Goal: Information Seeking & Learning: Find specific fact

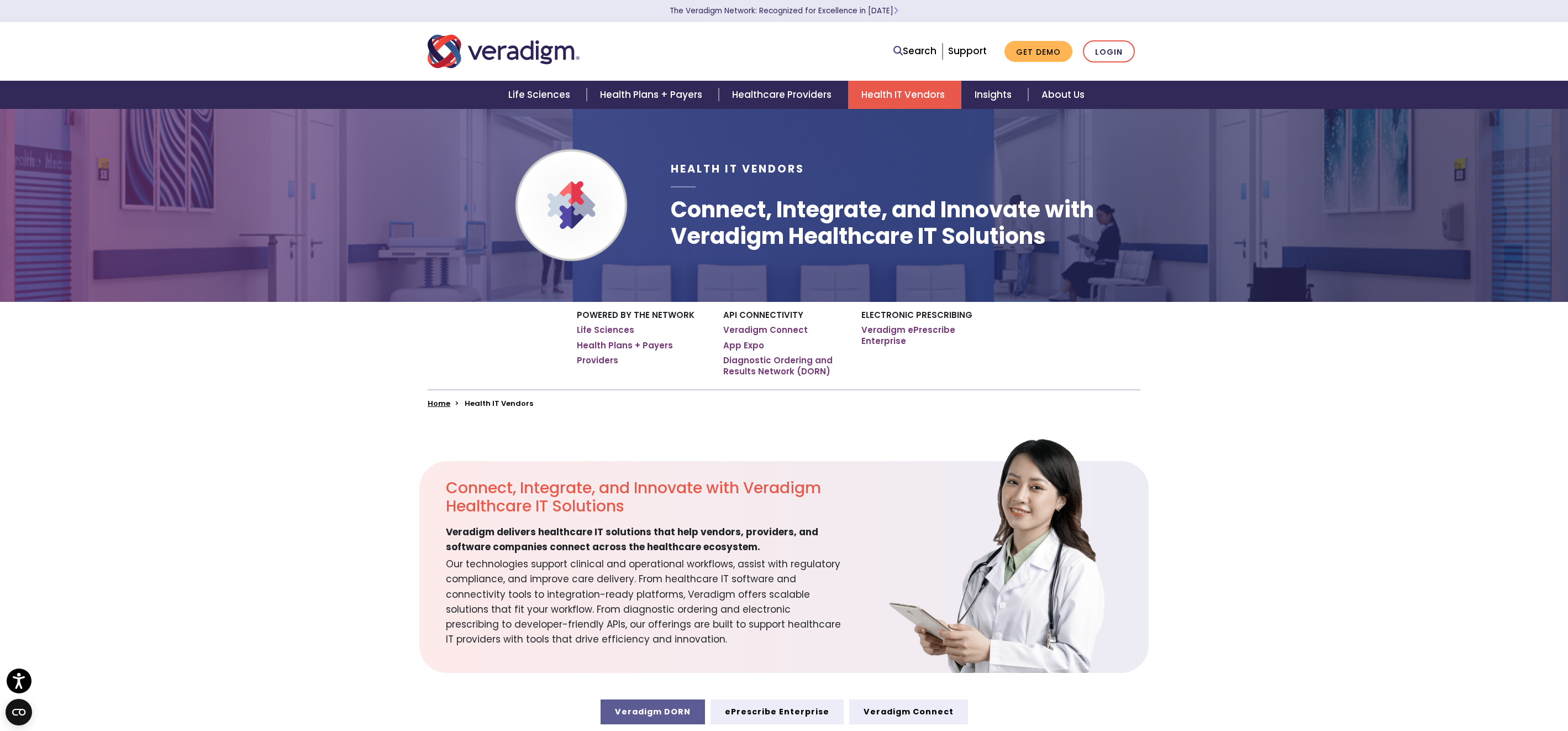
click at [541, 53] on img "Veradigm logo" at bounding box center [503, 51] width 151 height 37
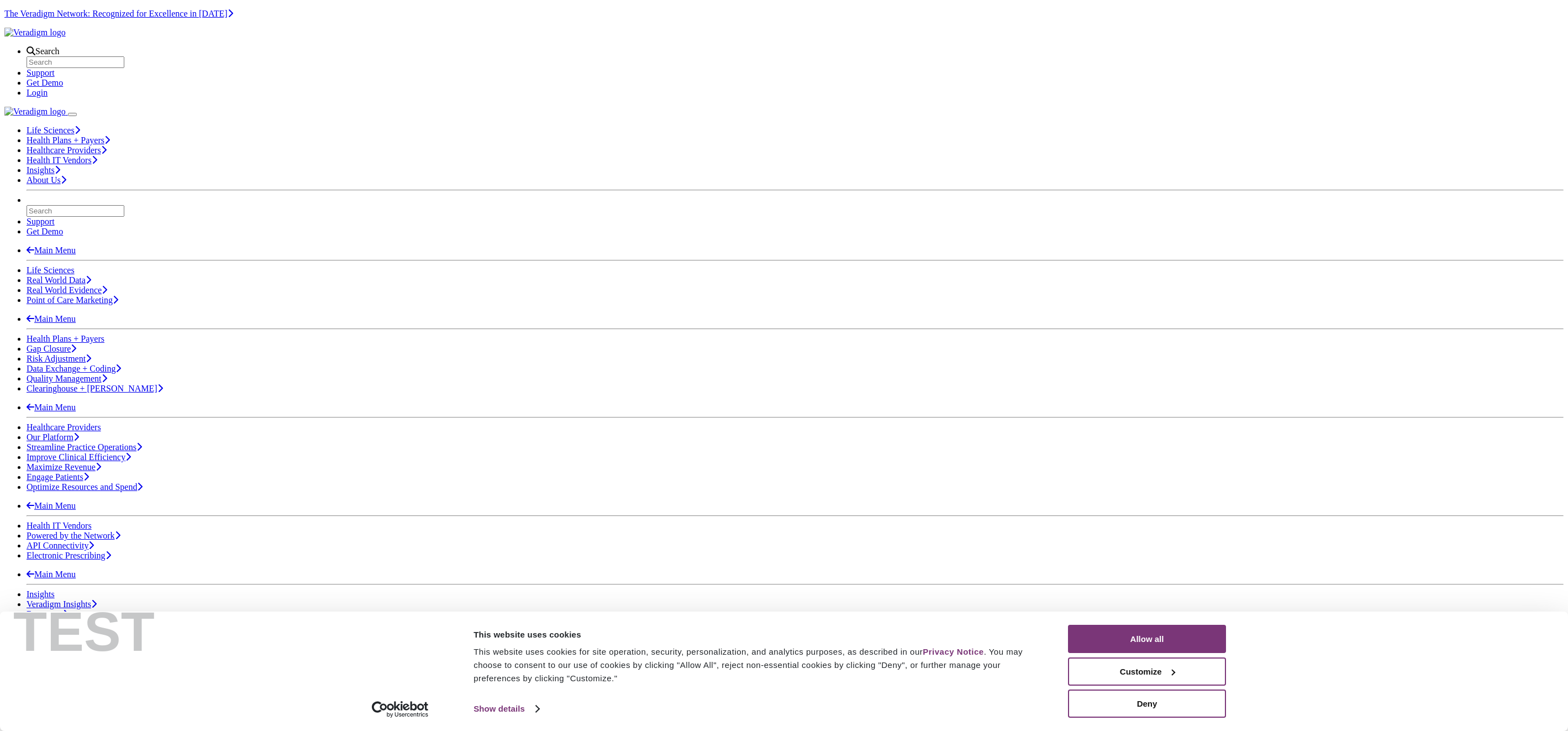
click at [66, 38] on img "Veradigm logo" at bounding box center [35, 32] width 62 height 10
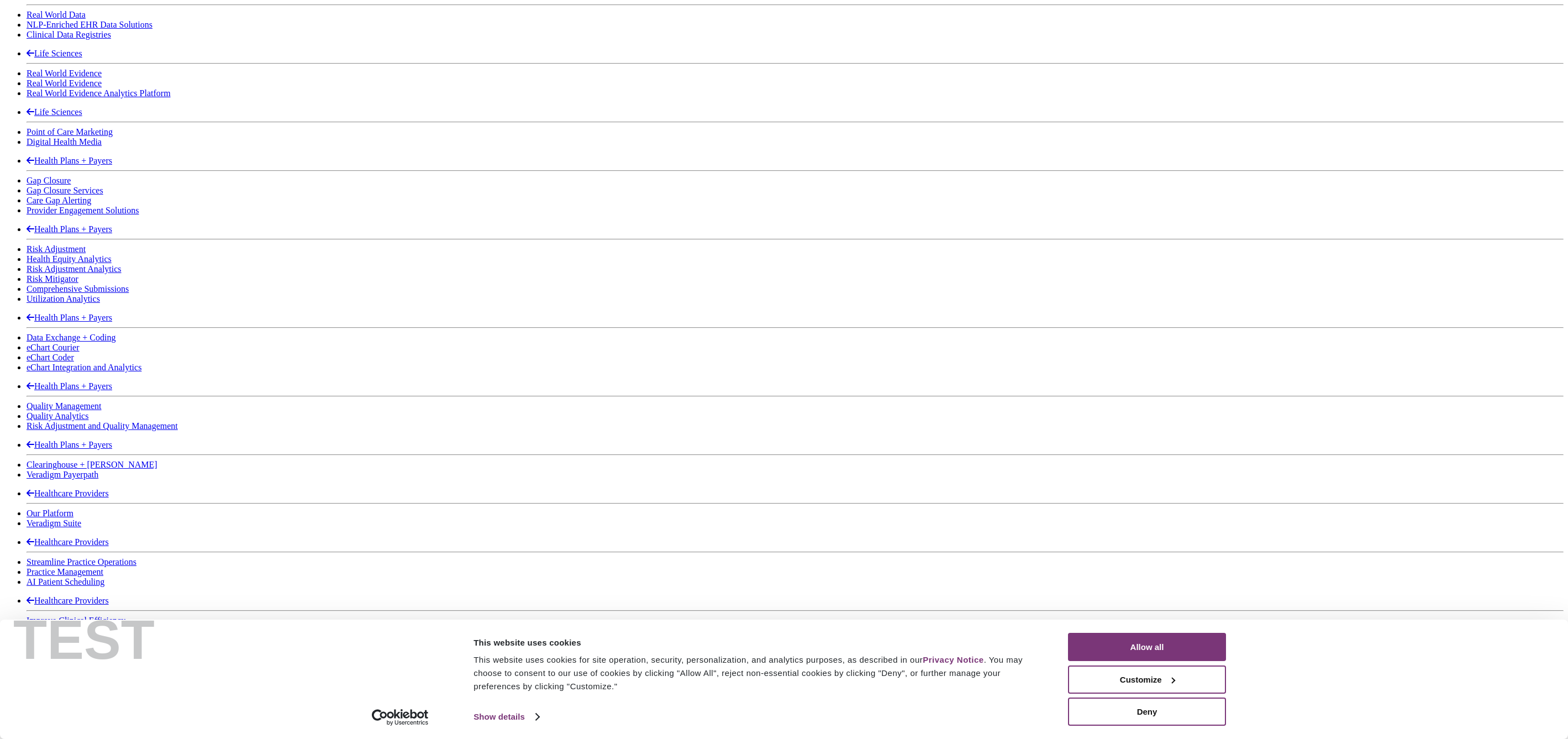
scroll to position [994, 0]
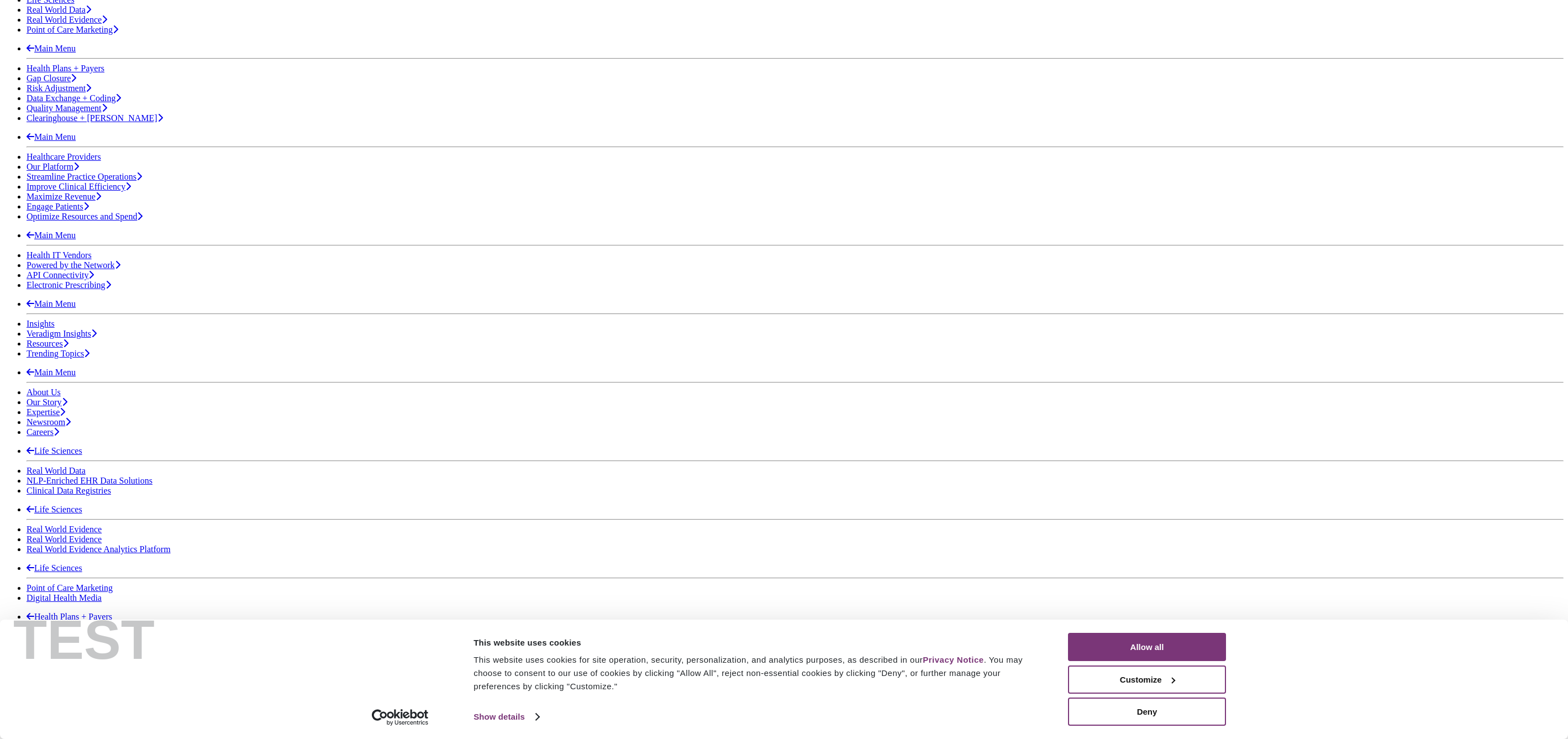
scroll to position [276, 0]
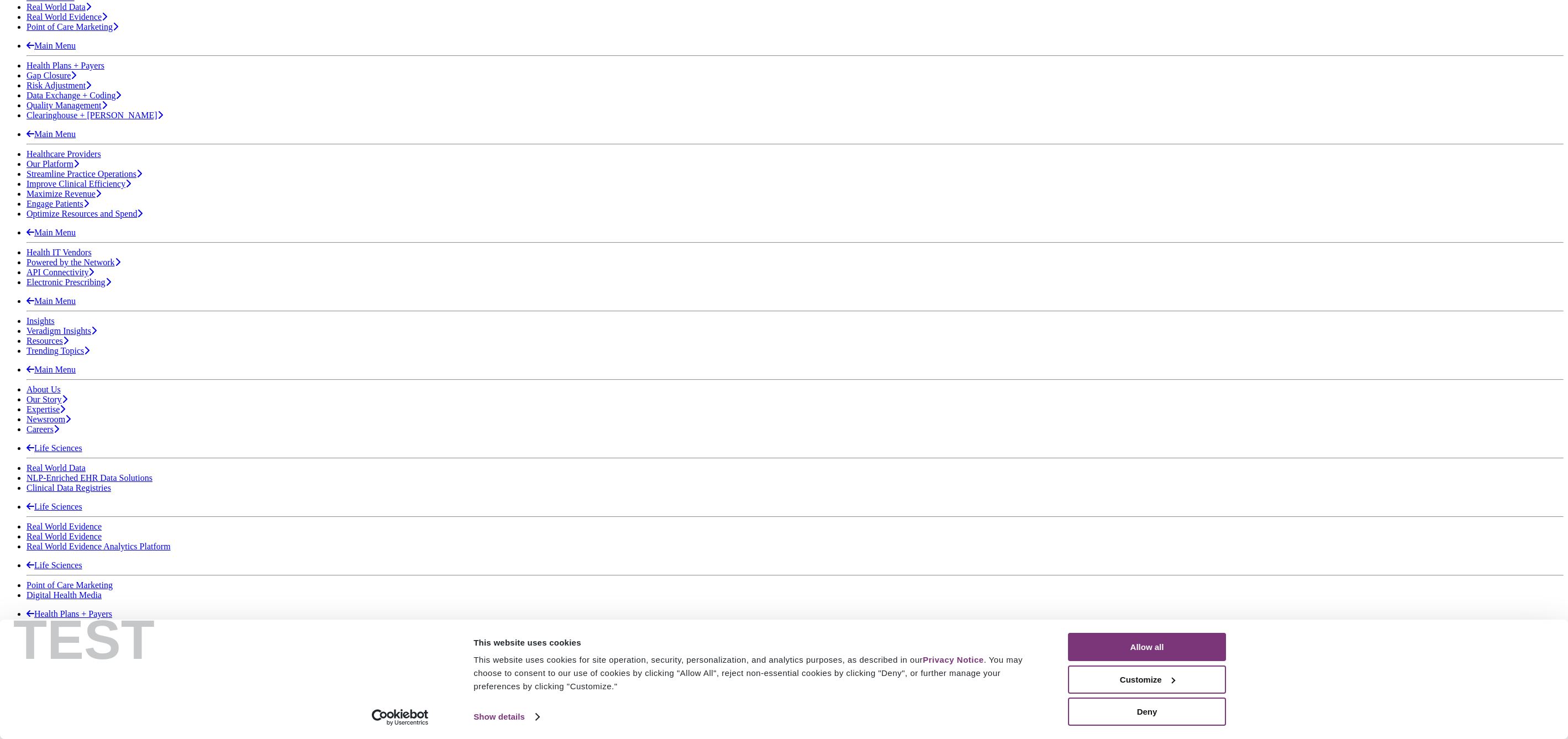
scroll to position [276, 0]
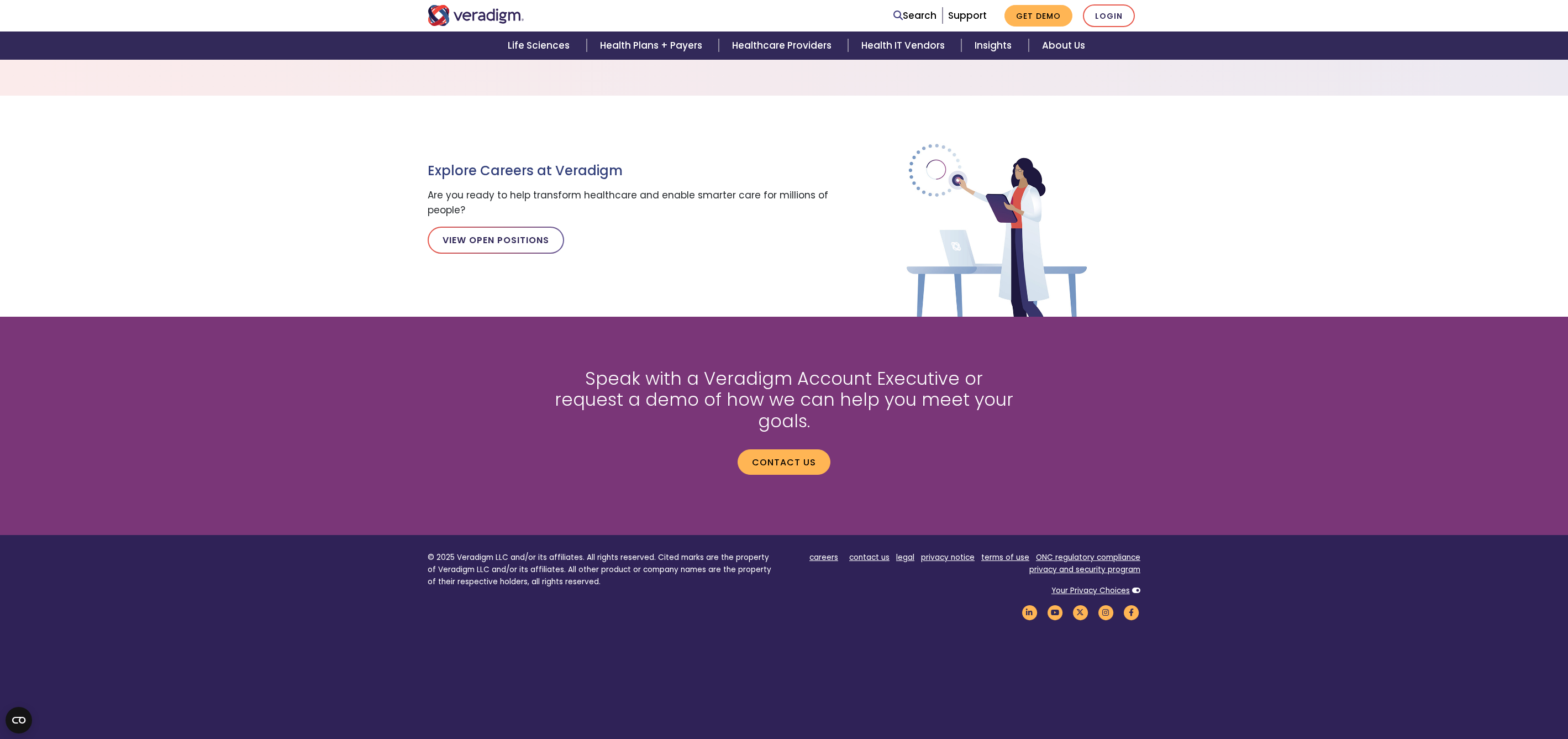
scroll to position [1235, 0]
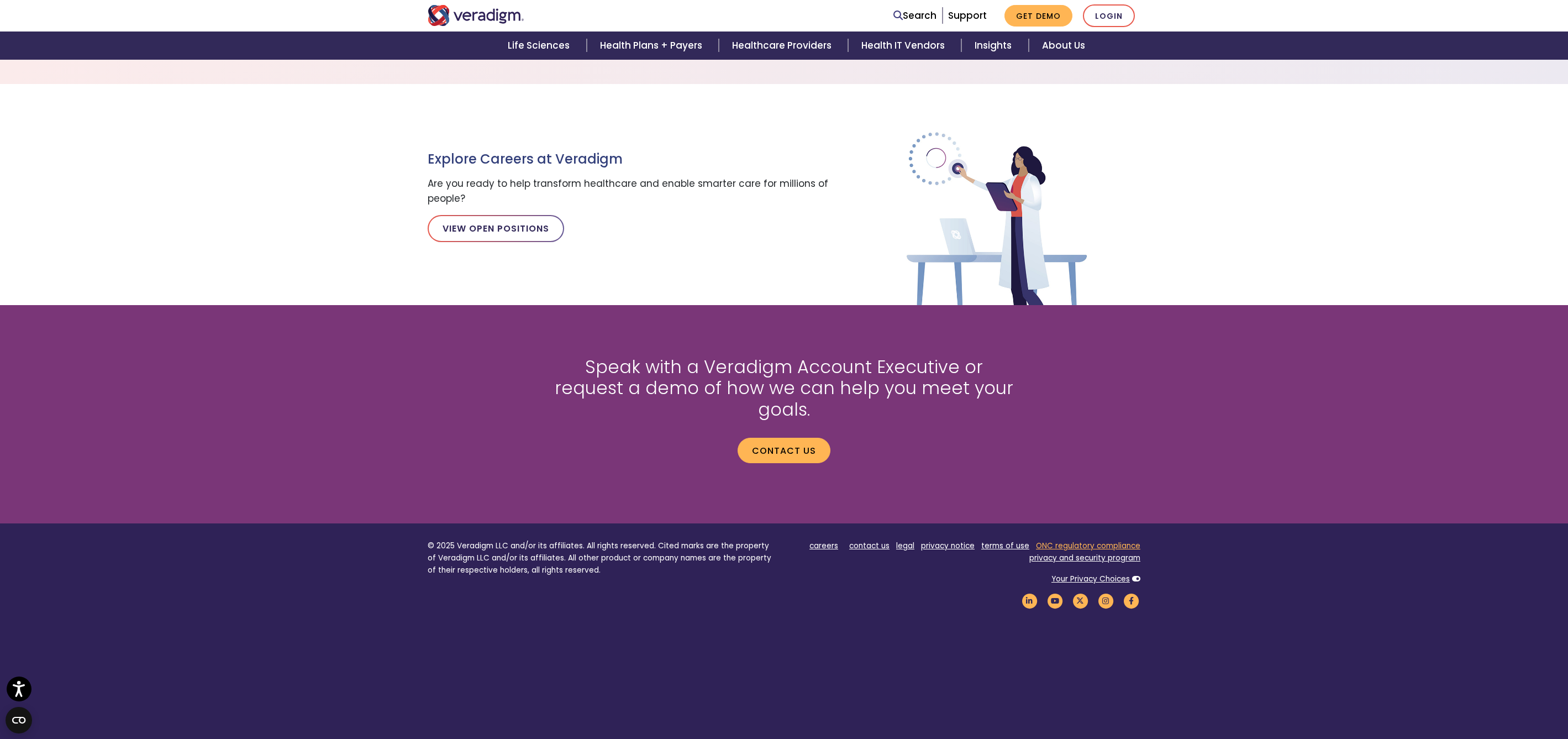
click at [1073, 541] on link "ONC regulatory compliance" at bounding box center [1088, 545] width 105 height 10
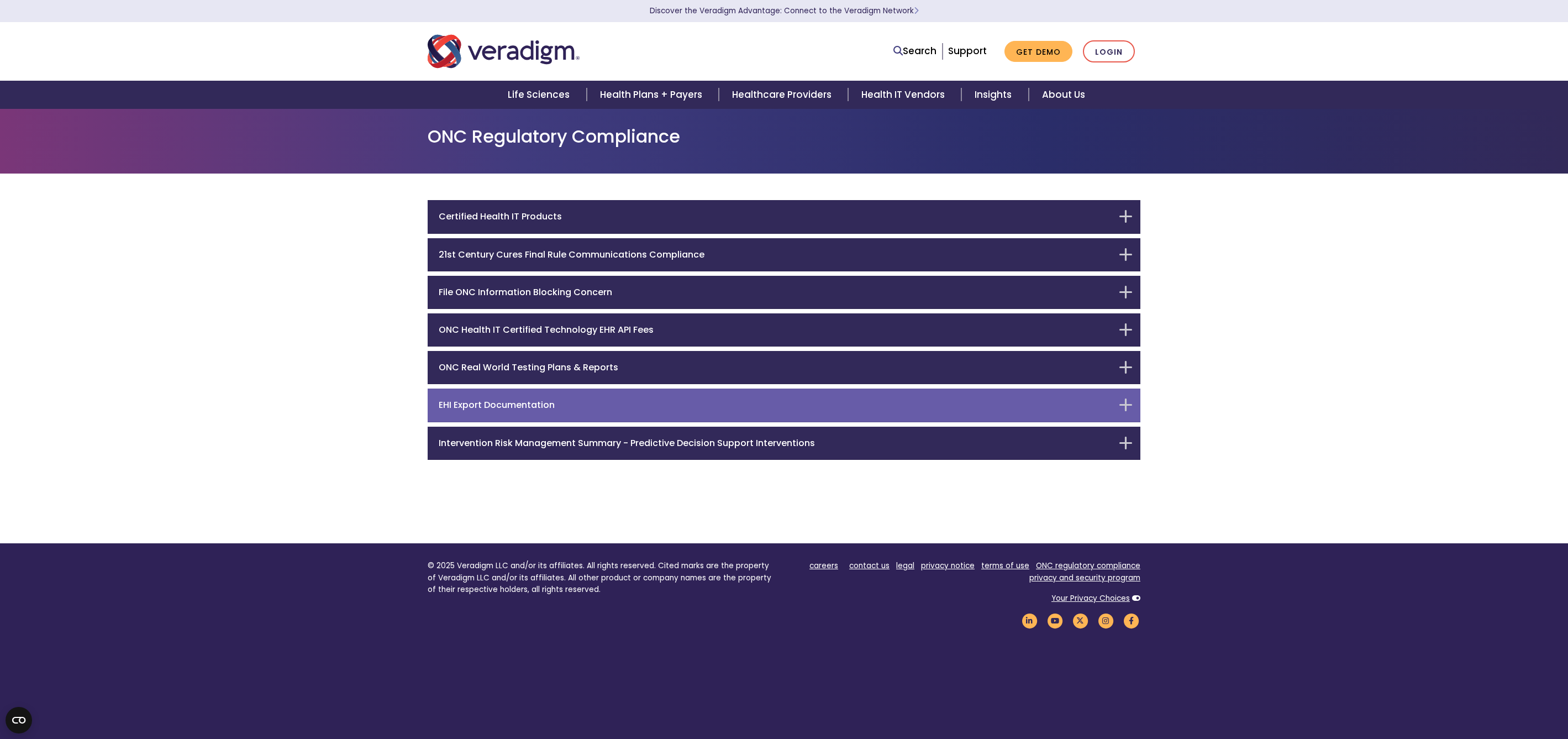
click at [571, 389] on div "EHI Export Documentation" at bounding box center [784, 405] width 712 height 33
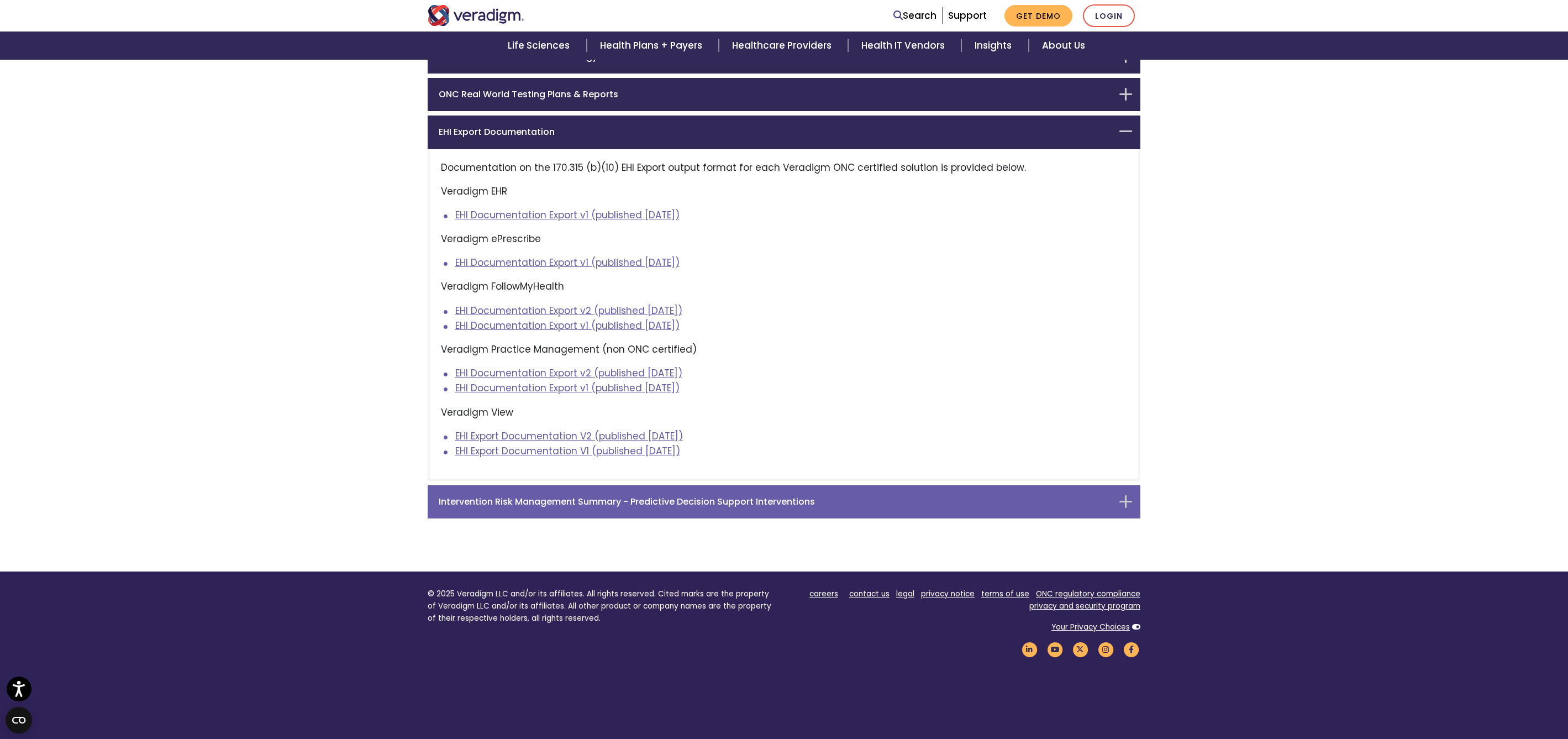
scroll to position [276, 0]
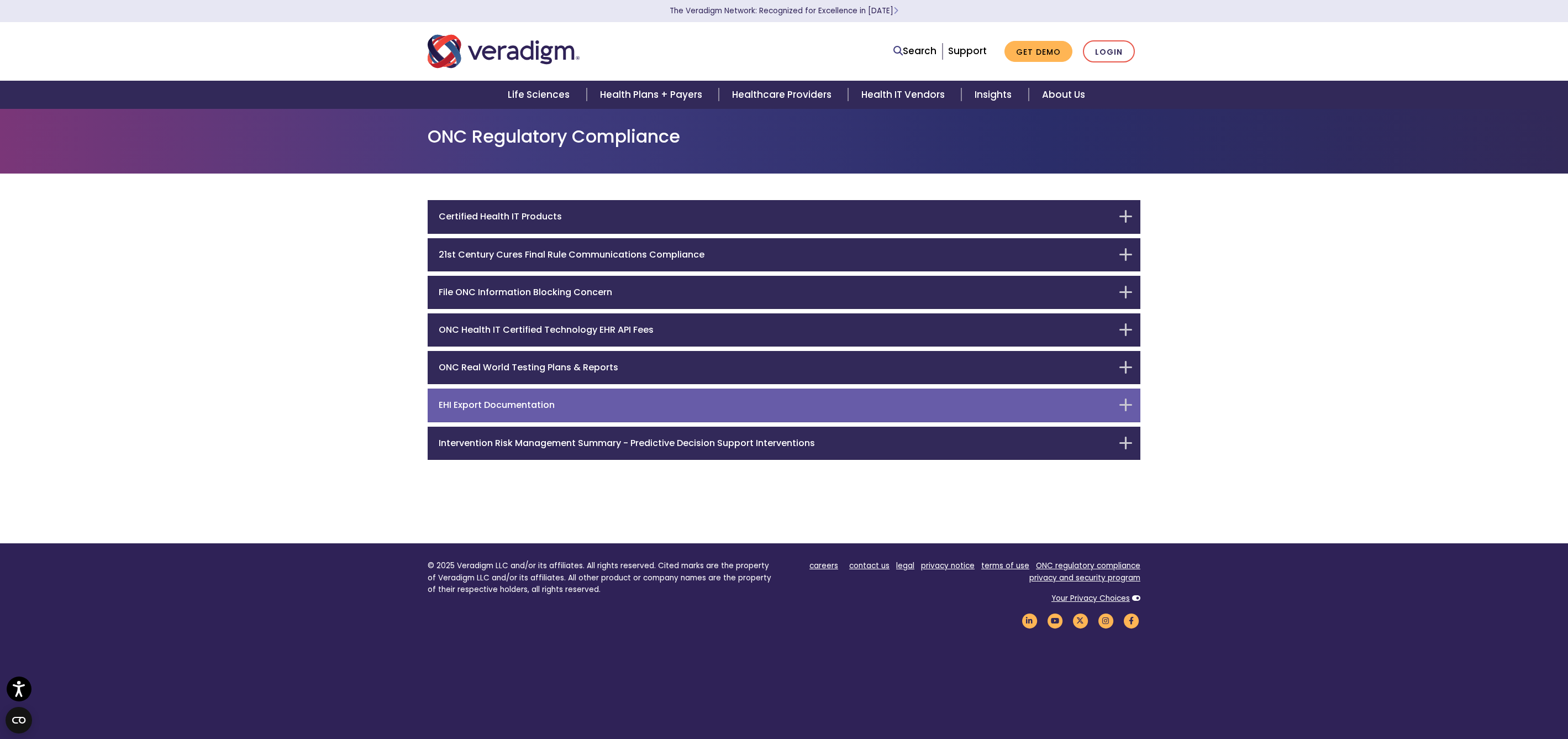
click at [610, 391] on div "EHI Export Documentation" at bounding box center [784, 405] width 712 height 33
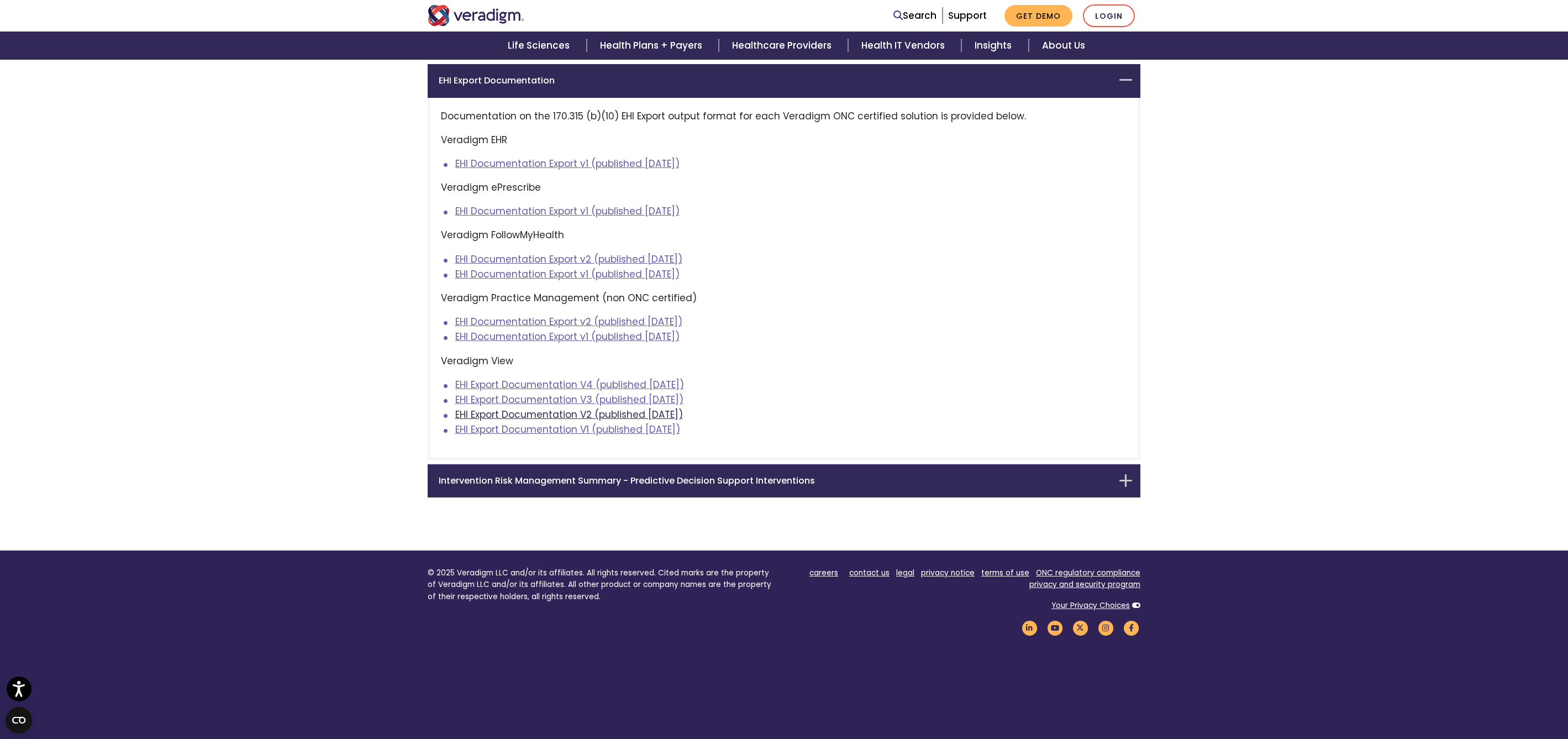
scroll to position [325, 0]
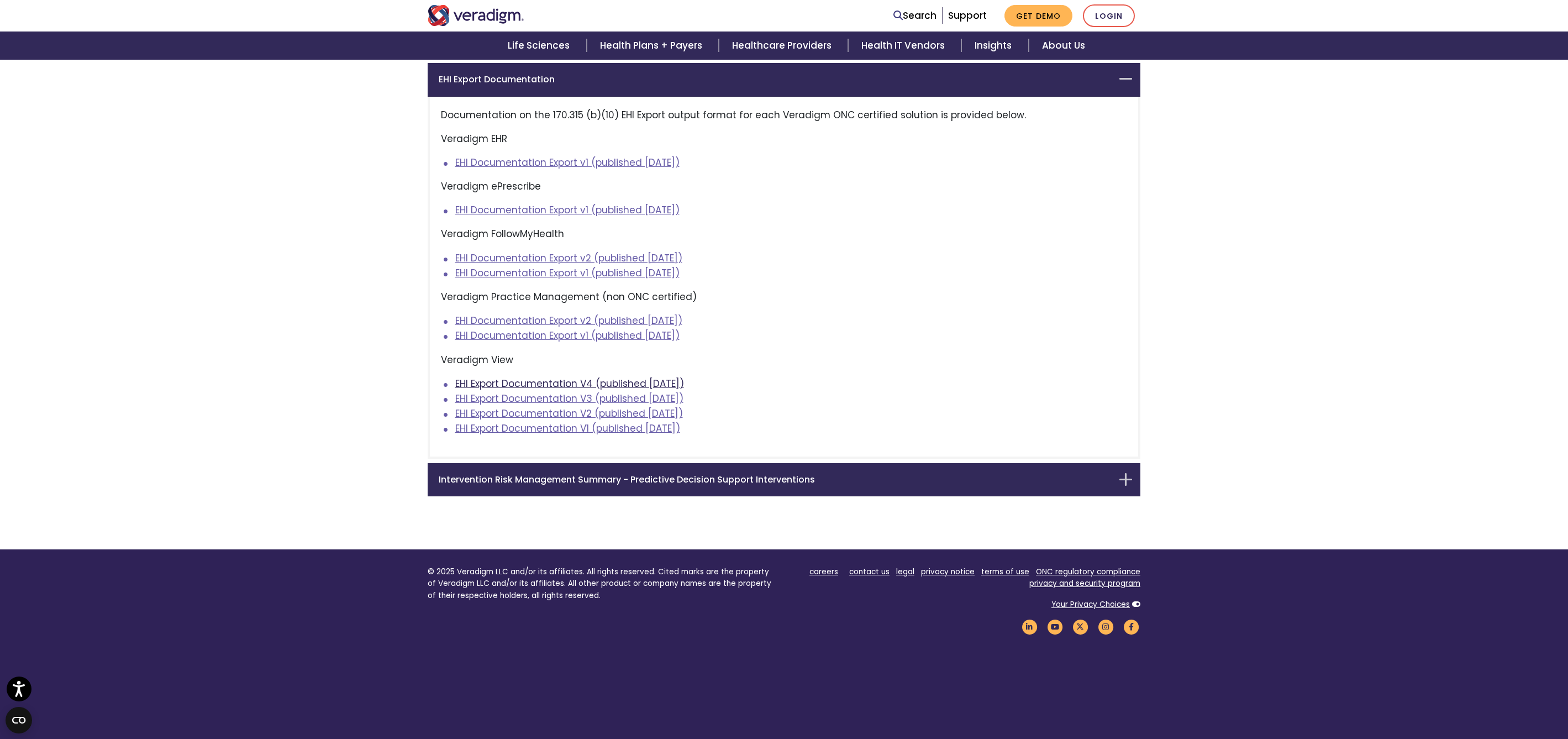
click at [631, 388] on link "EHI Export Documentation V4 (published September 17, 2025)" at bounding box center [569, 383] width 229 height 13
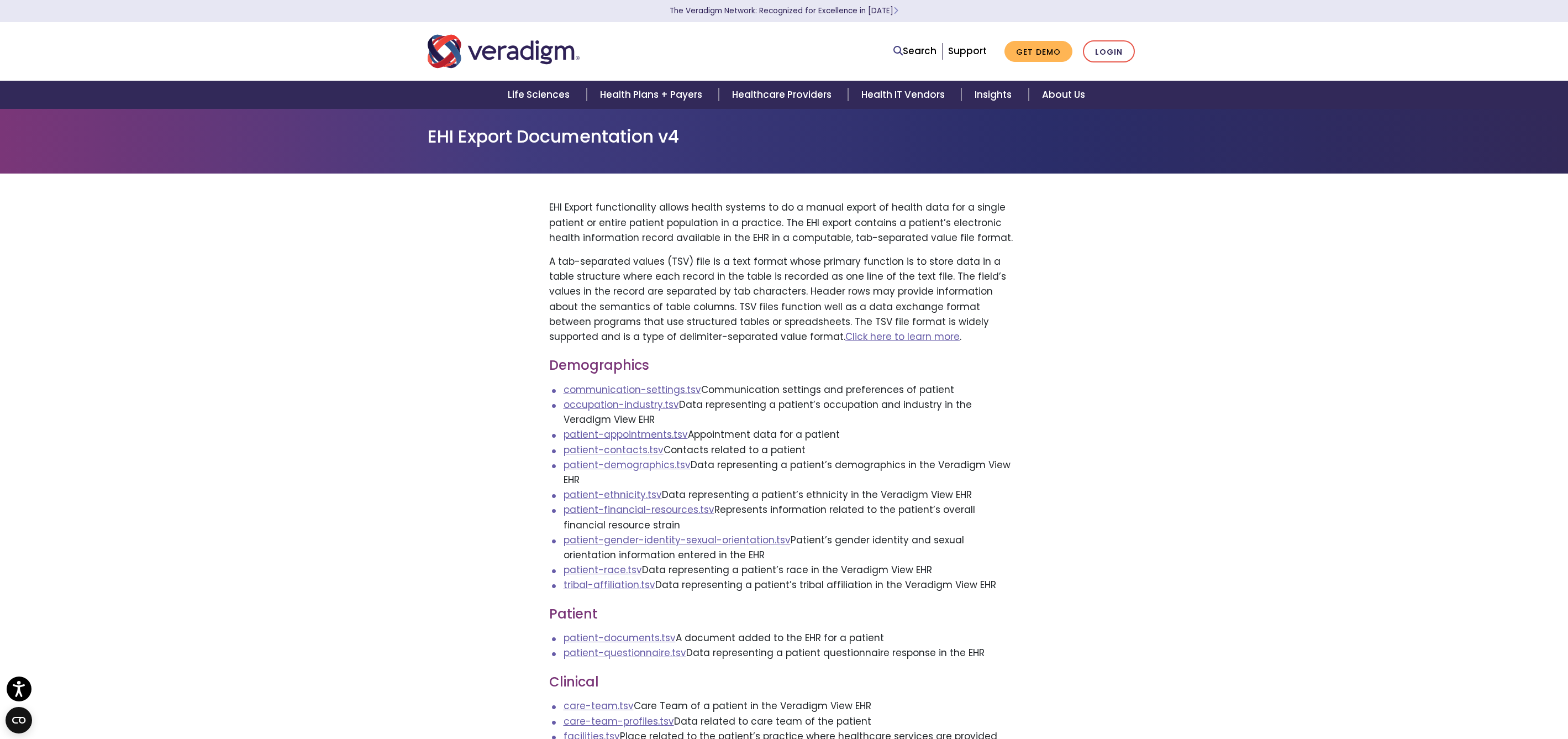
click at [495, 60] on img "Veradigm logo" at bounding box center [503, 51] width 151 height 37
